Goal: Information Seeking & Learning: Compare options

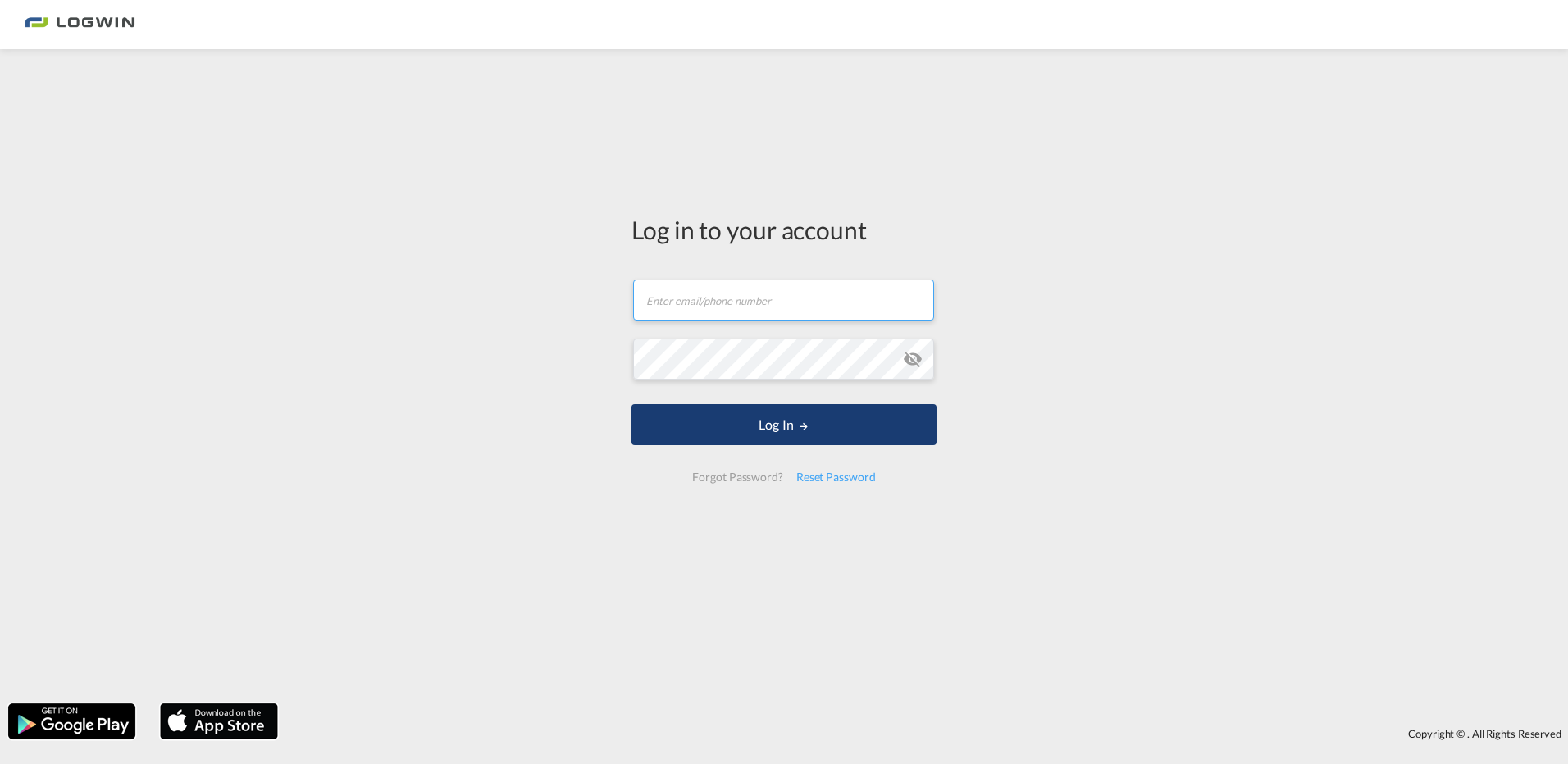
type input "[EMAIL_ADDRESS][PERSON_NAME][DOMAIN_NAME]"
click at [782, 422] on button "Log In" at bounding box center [784, 425] width 305 height 41
